Goal: Check status: Check status

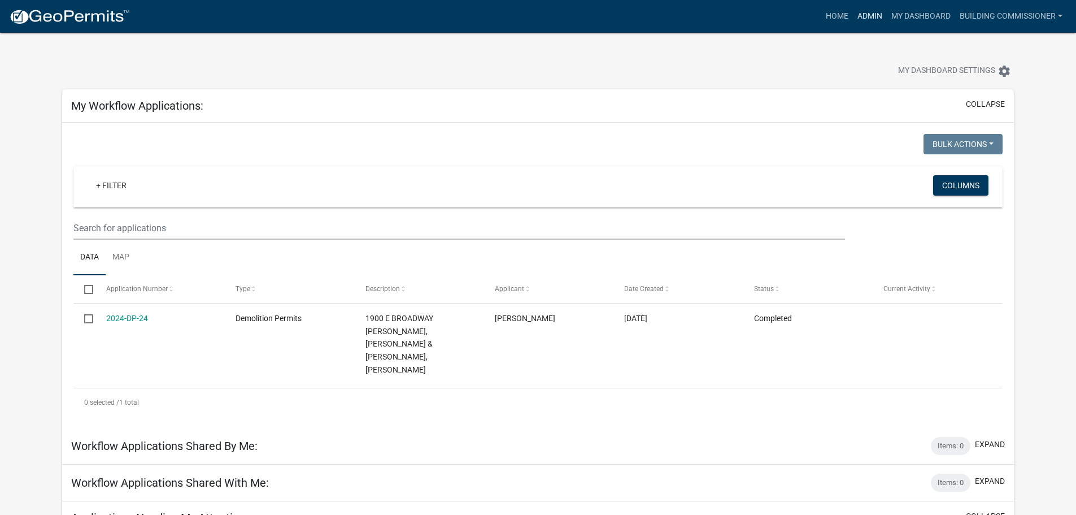
click at [865, 16] on link "Admin" at bounding box center [870, 16] width 34 height 21
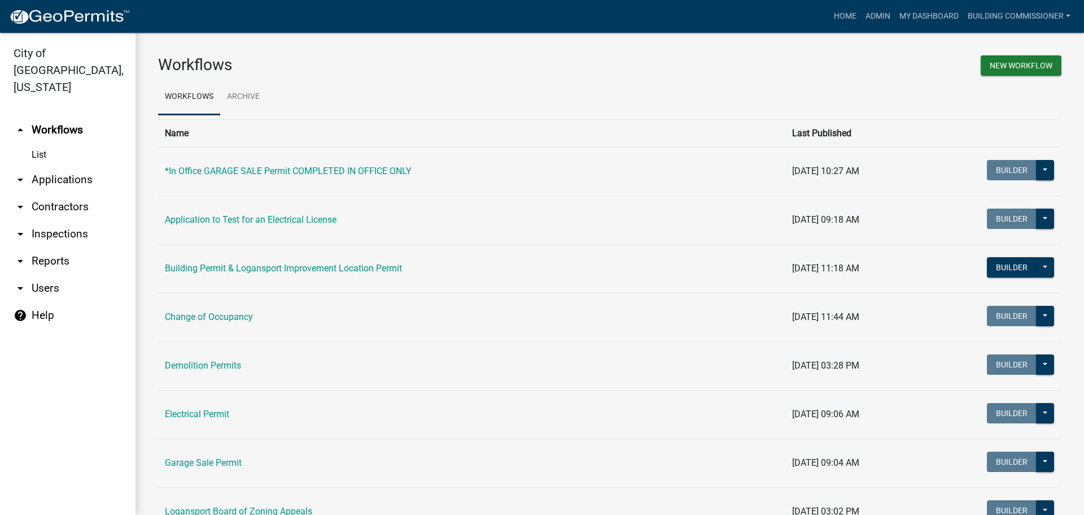
click at [53, 166] on link "arrow_drop_down Applications" at bounding box center [68, 179] width 136 height 27
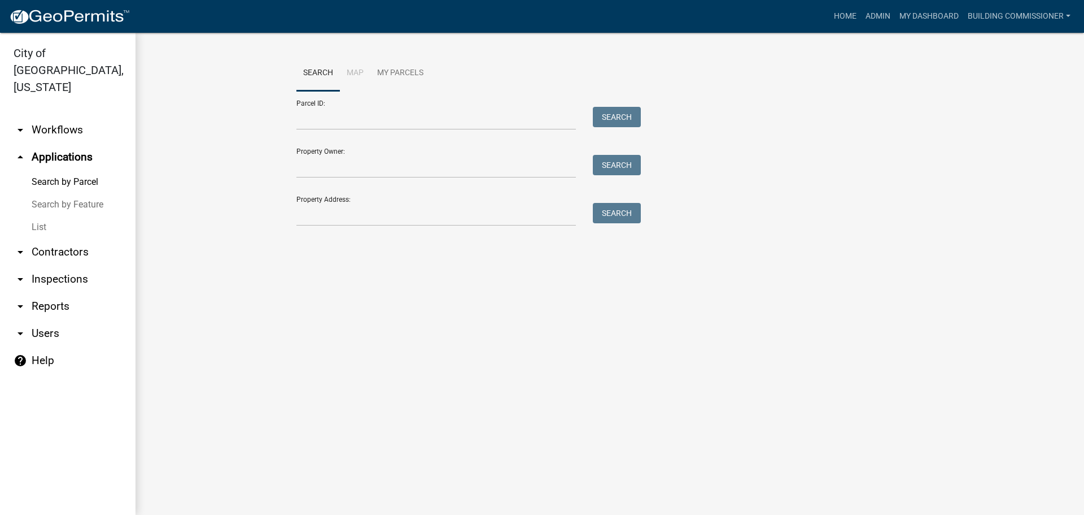
click at [41, 216] on link "List" at bounding box center [68, 227] width 136 height 23
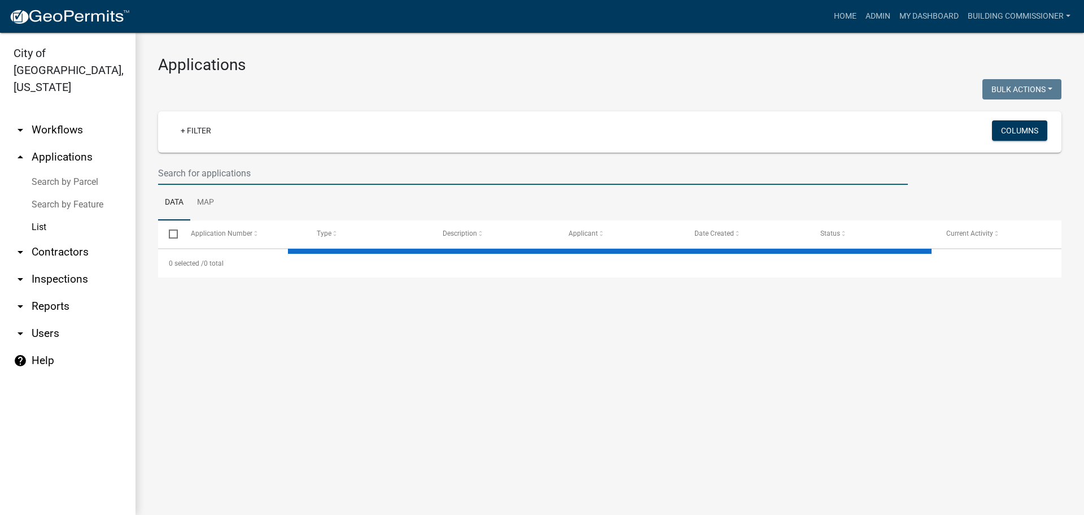
select select "3: 100"
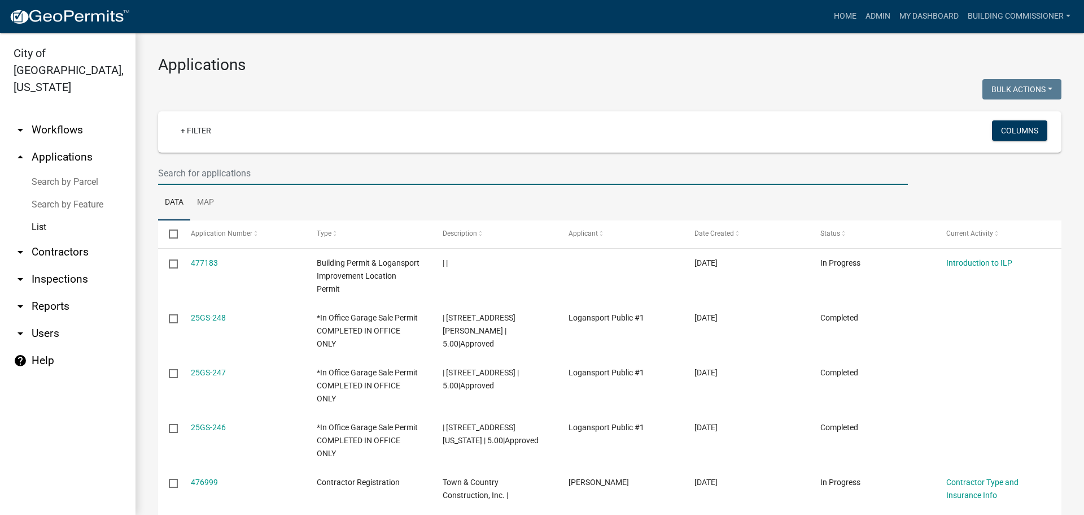
click at [182, 173] on input "text" at bounding box center [533, 173] width 750 height 23
type input "1"
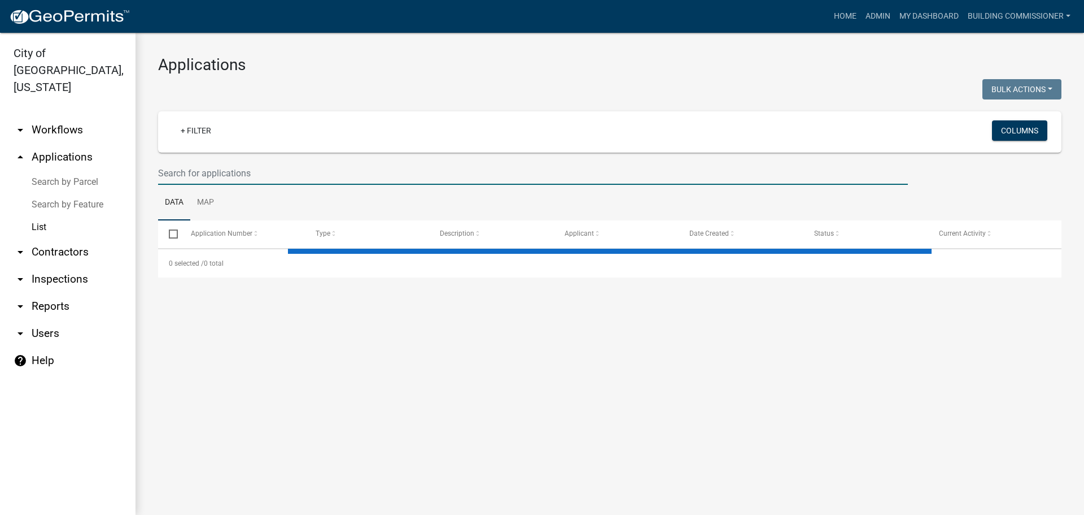
select select "3: 100"
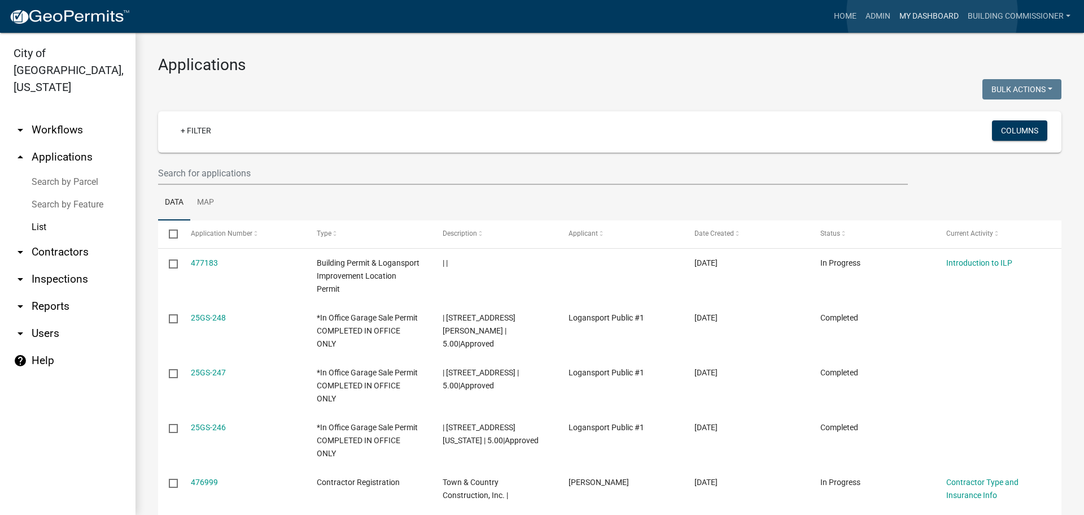
click at [932, 14] on link "My Dashboard" at bounding box center [929, 16] width 68 height 21
